Goal: Navigation & Orientation: Find specific page/section

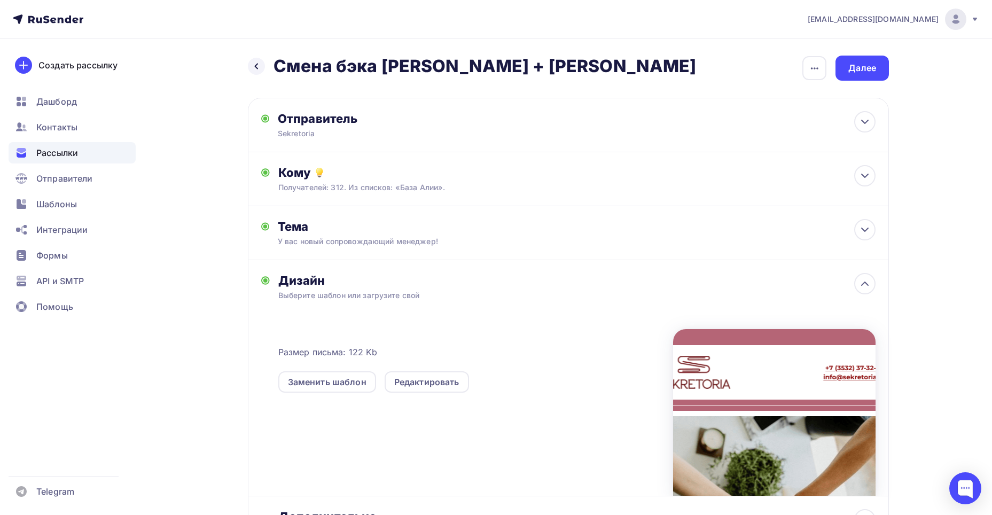
click at [88, 157] on div "Рассылки" at bounding box center [72, 152] width 127 height 21
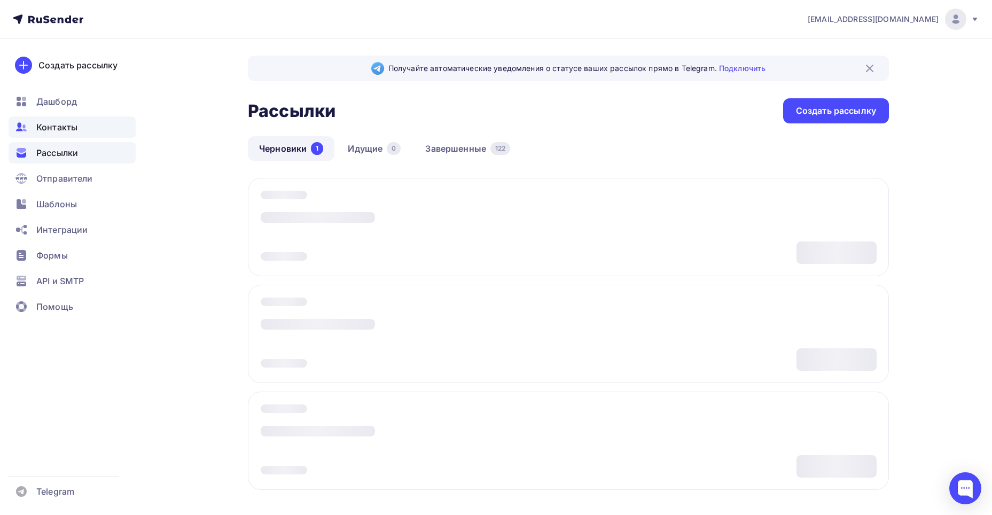
click at [57, 131] on span "Контакты" at bounding box center [56, 127] width 41 height 13
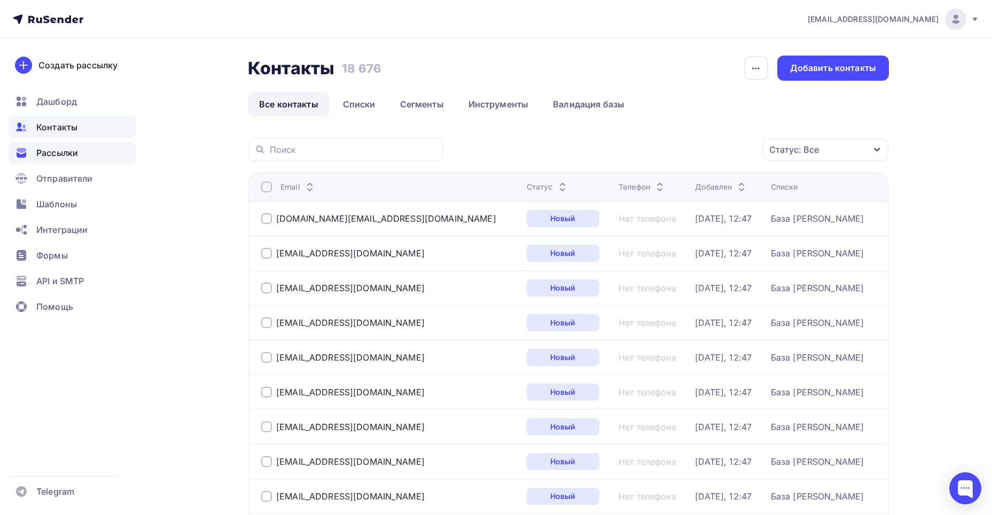
click at [96, 153] on div "Рассылки" at bounding box center [72, 152] width 127 height 21
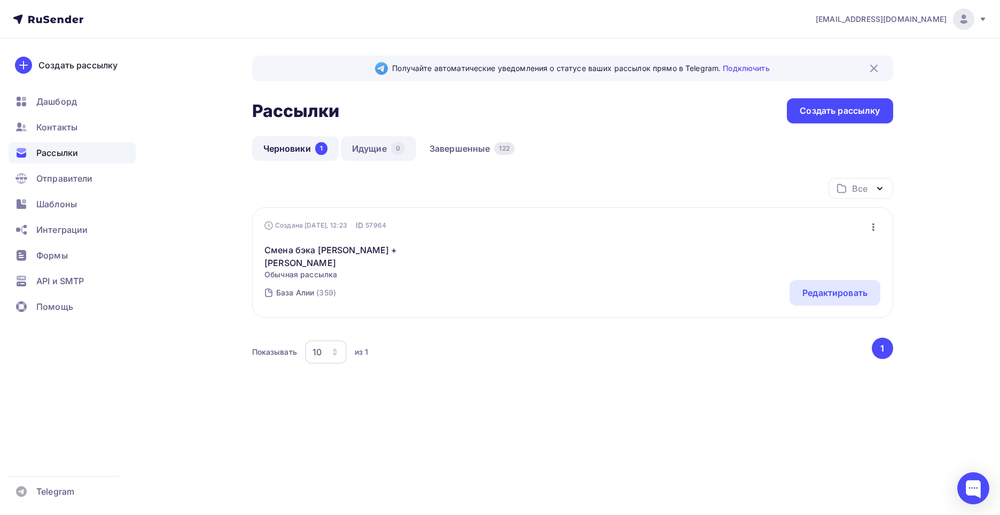
click at [397, 150] on div "0" at bounding box center [398, 148] width 14 height 13
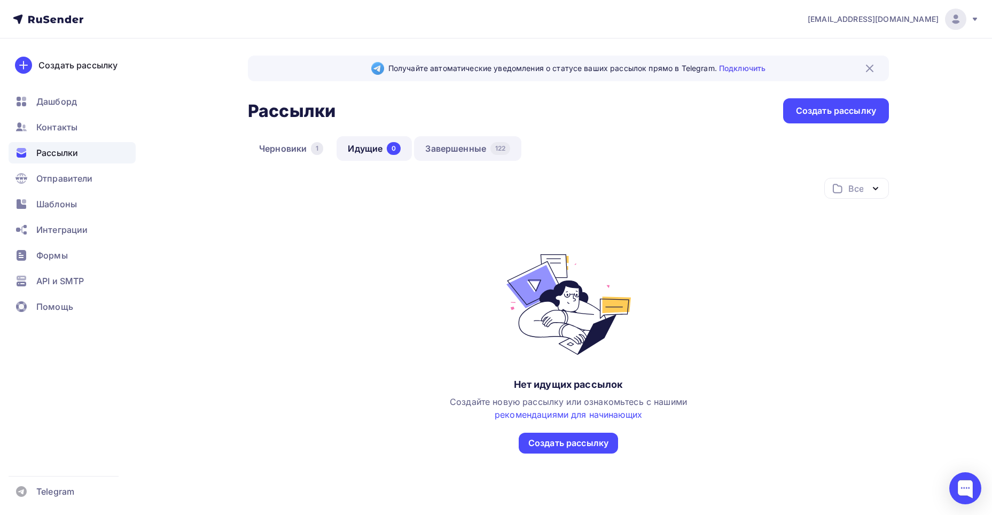
click at [454, 144] on link "Завершенные 122" at bounding box center [467, 148] width 107 height 25
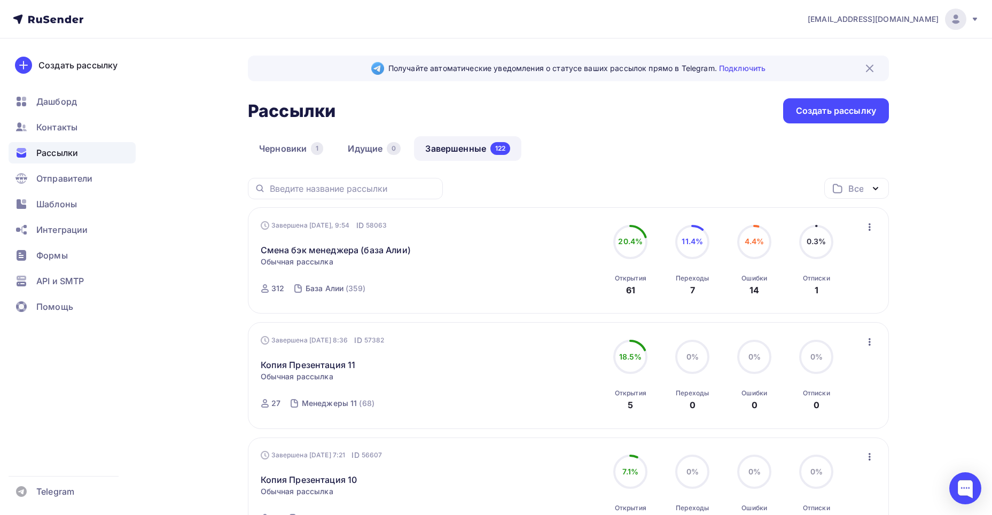
click at [129, 138] on ul "Дашборд Контакты Рассылки Отправители Шаблоны Интеграции Формы API и SMTP Помощь" at bounding box center [72, 207] width 127 height 232
click at [125, 133] on div "Контакты" at bounding box center [72, 126] width 127 height 21
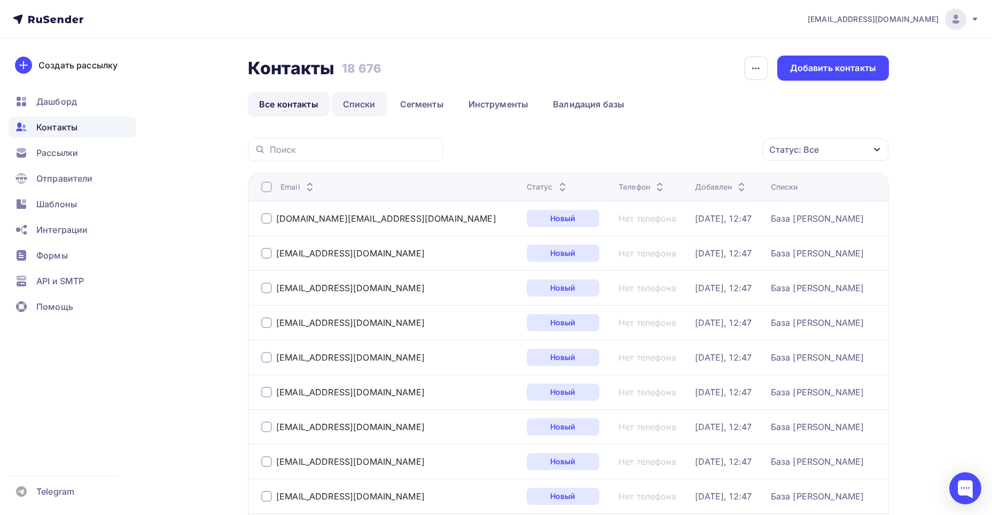
click at [344, 96] on link "Списки" at bounding box center [359, 104] width 55 height 25
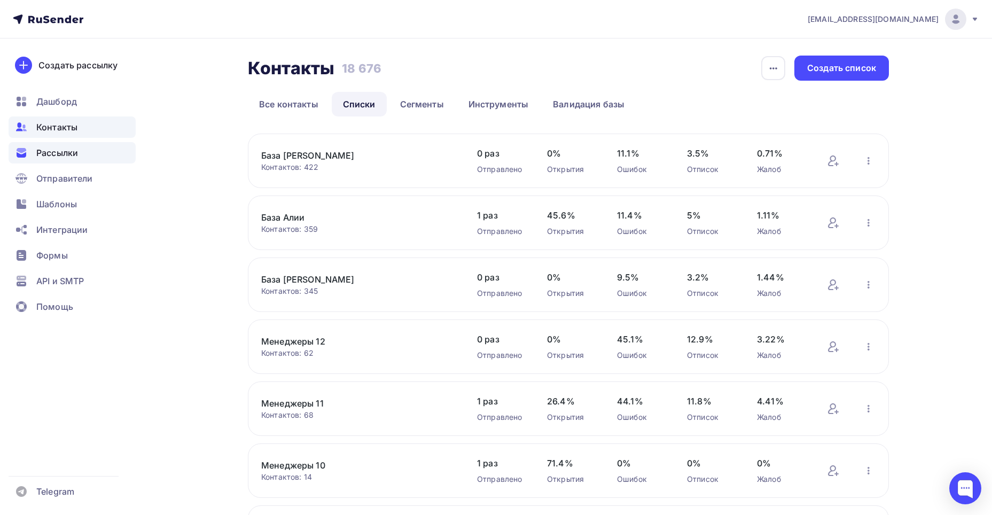
click at [100, 157] on div "Рассылки" at bounding box center [72, 152] width 127 height 21
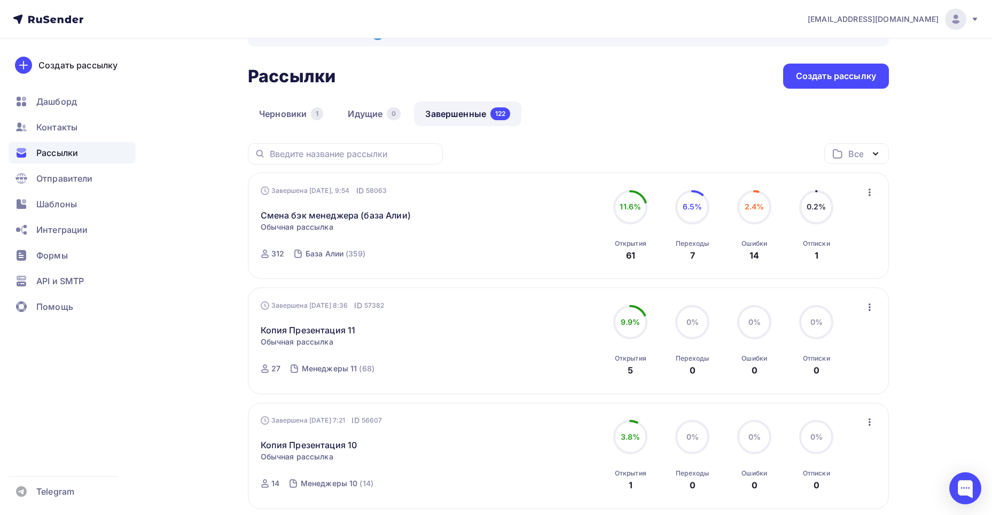
scroll to position [53, 0]
